Goal: Navigation & Orientation: Find specific page/section

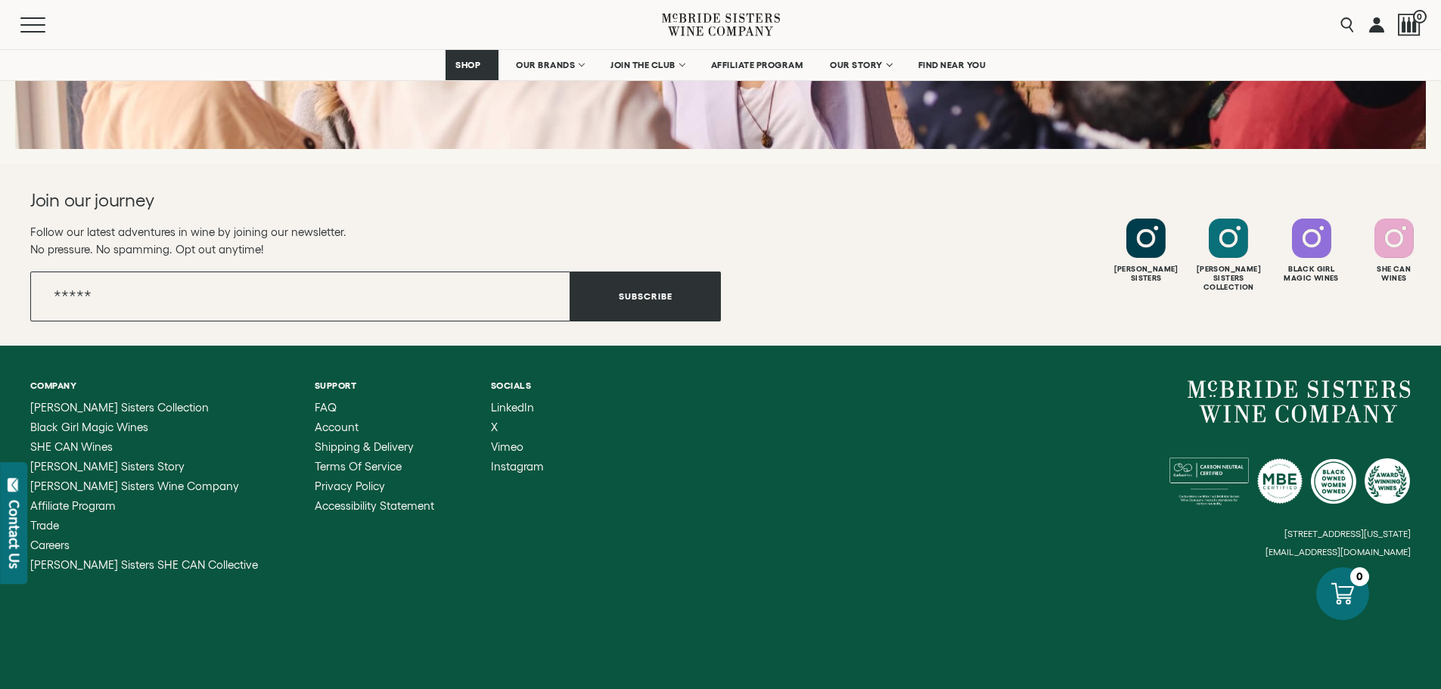
scroll to position [6025, 0]
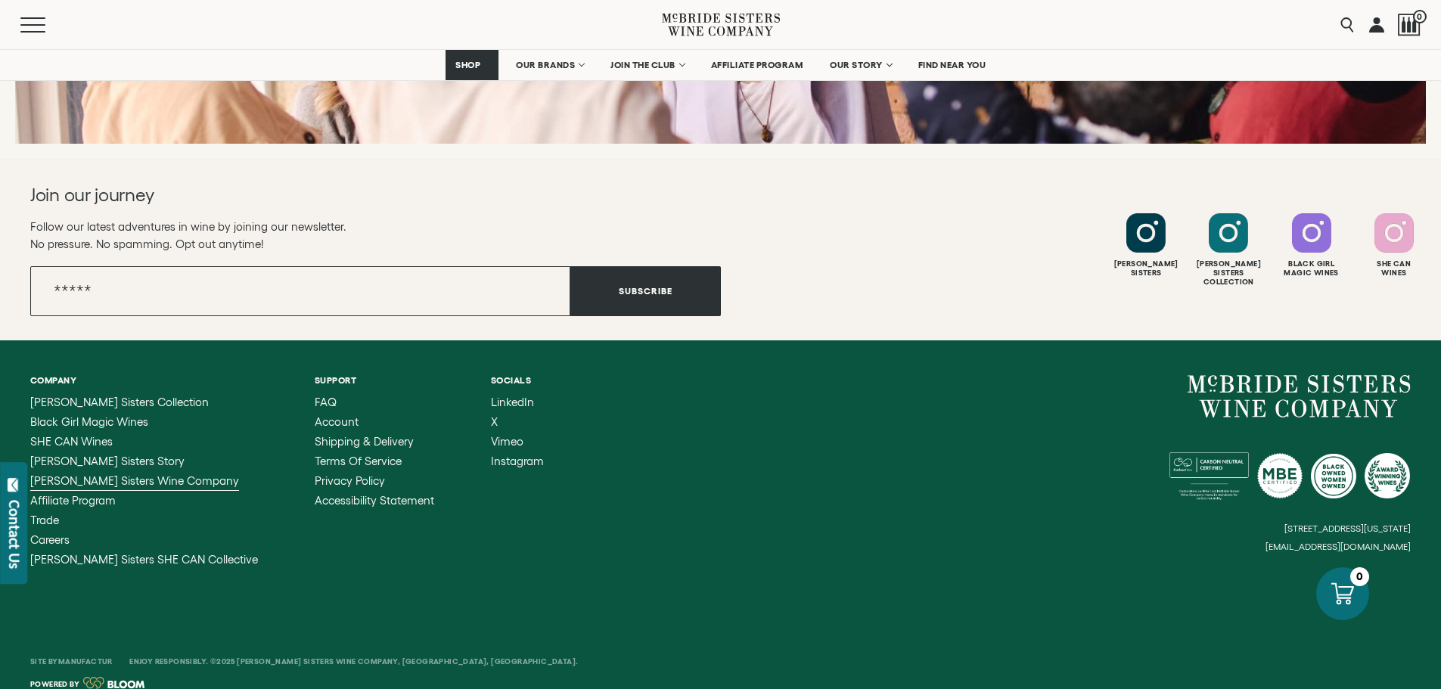
click at [89, 474] on span "[PERSON_NAME] Sisters Wine Company" at bounding box center [134, 480] width 209 height 13
